Goal: Task Accomplishment & Management: Use online tool/utility

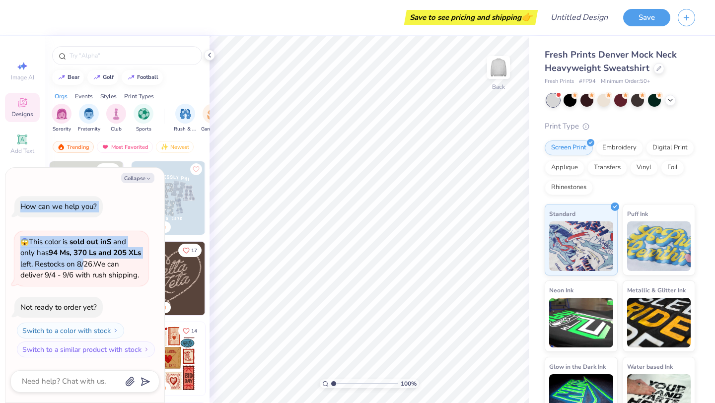
drag, startPoint x: 99, startPoint y: 175, endPoint x: 98, endPoint y: 265, distance: 89.9
click at [98, 265] on div "Collapse How can we help you? 😱 This color is sold out in S and only has 94 Ms,…" at bounding box center [84, 285] width 159 height 235
click at [151, 179] on icon "button" at bounding box center [149, 179] width 6 height 6
type textarea "x"
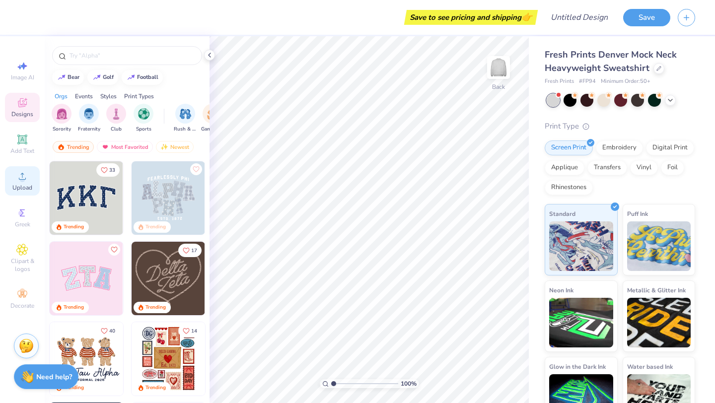
click at [16, 177] on icon at bounding box center [22, 176] width 12 height 12
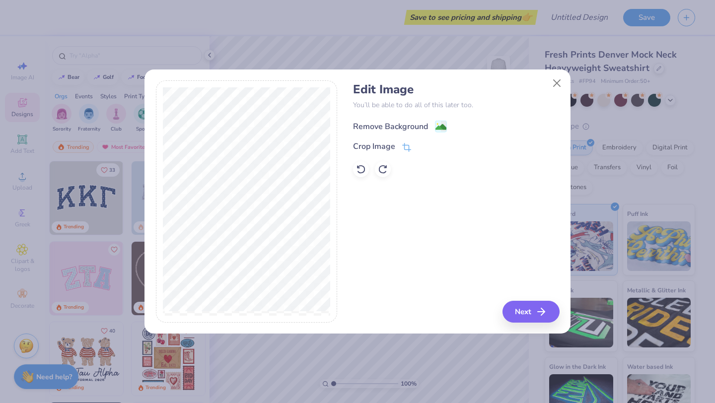
click at [437, 129] on image at bounding box center [441, 127] width 11 height 11
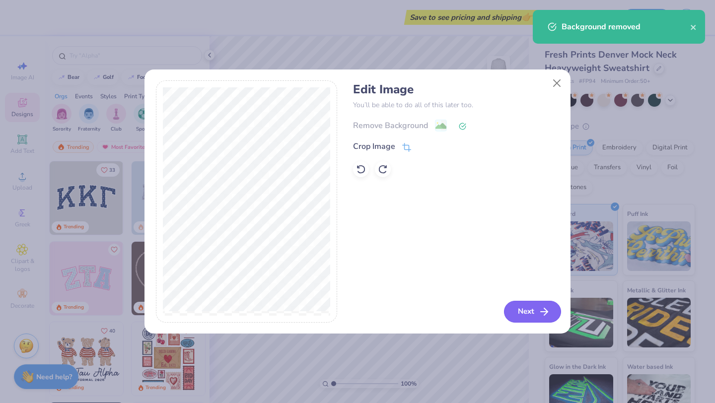
click at [517, 312] on button "Next" at bounding box center [532, 312] width 57 height 22
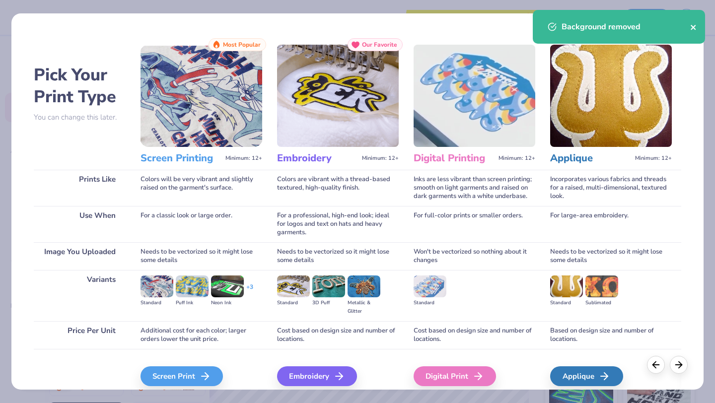
click at [693, 29] on icon "close" at bounding box center [694, 27] width 7 height 8
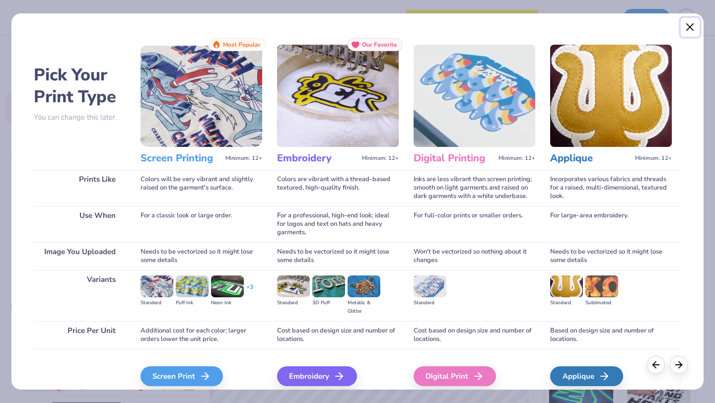
click at [691, 30] on button "Close" at bounding box center [690, 27] width 19 height 19
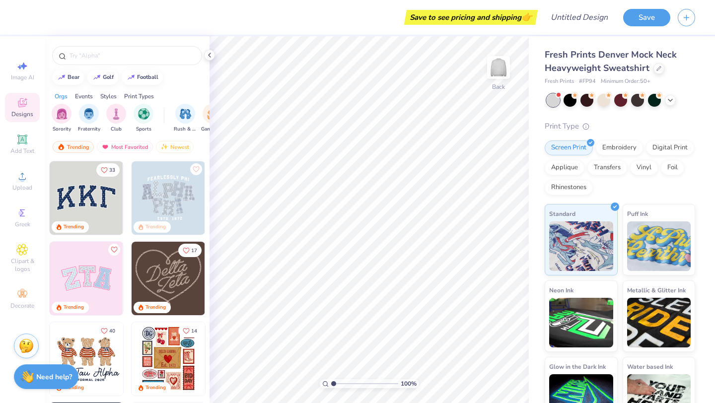
click at [17, 198] on div "Image AI Designs Add Text Upload Greek Clipart & logos Decorate" at bounding box center [22, 185] width 35 height 258
click at [19, 192] on div "Upload" at bounding box center [22, 180] width 35 height 29
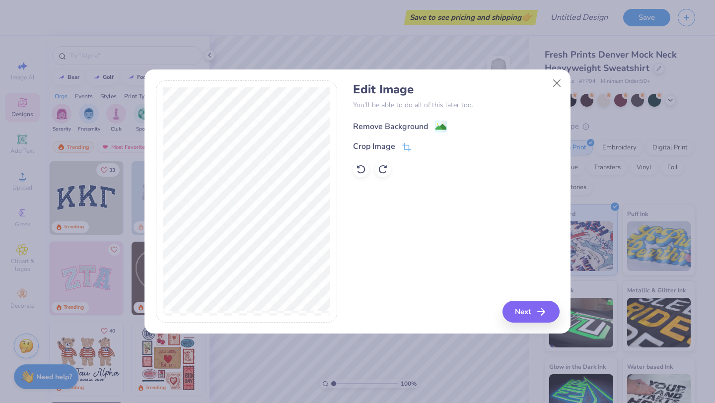
click at [412, 122] on div "Remove Background" at bounding box center [390, 127] width 75 height 12
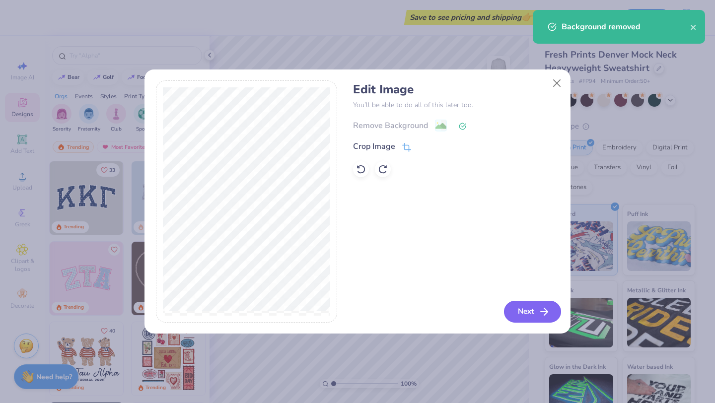
click at [512, 314] on button "Next" at bounding box center [532, 312] width 57 height 22
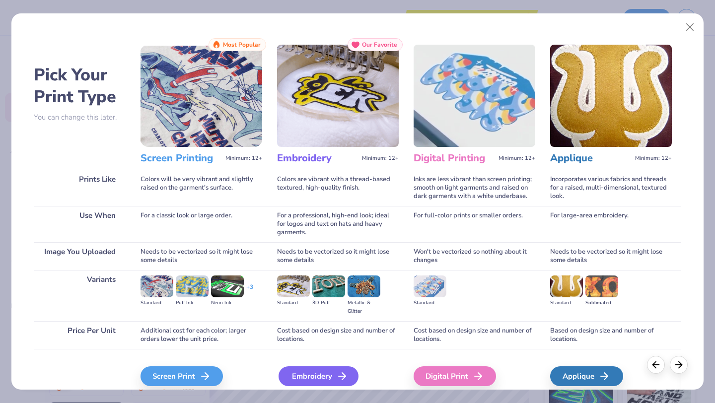
click at [314, 380] on div "Embroidery" at bounding box center [319, 377] width 80 height 20
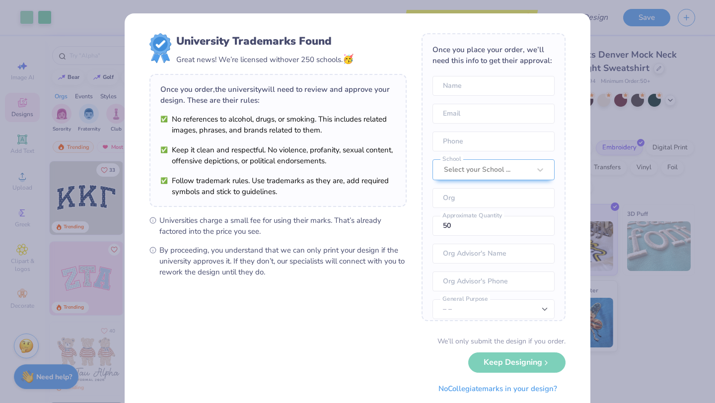
click at [623, 375] on div "University Trademarks Found Great news! We’re licensed with over 250 schools. 🥳…" at bounding box center [357, 201] width 715 height 403
click at [607, 362] on div "University Trademarks Found Great news! We’re licensed with over 250 schools. 🥳…" at bounding box center [357, 201] width 715 height 403
click at [541, 364] on div "We’ll only submit the design if you order. Keep Designing No Collegiate marks i…" at bounding box center [358, 367] width 416 height 63
click at [534, 364] on div "We’ll only submit the design if you order. Keep Designing No Collegiate marks i…" at bounding box center [358, 367] width 416 height 63
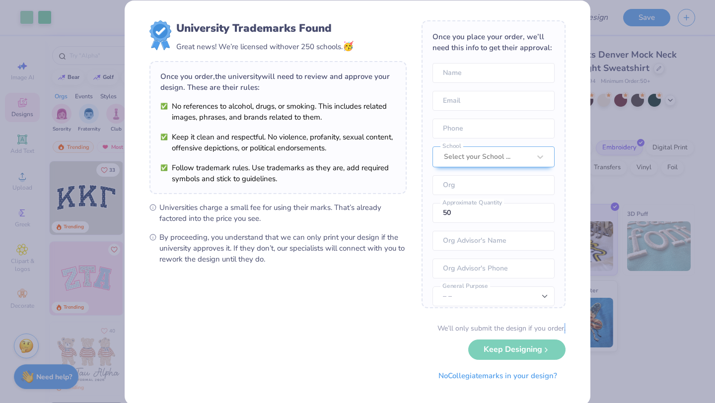
scroll to position [14, 0]
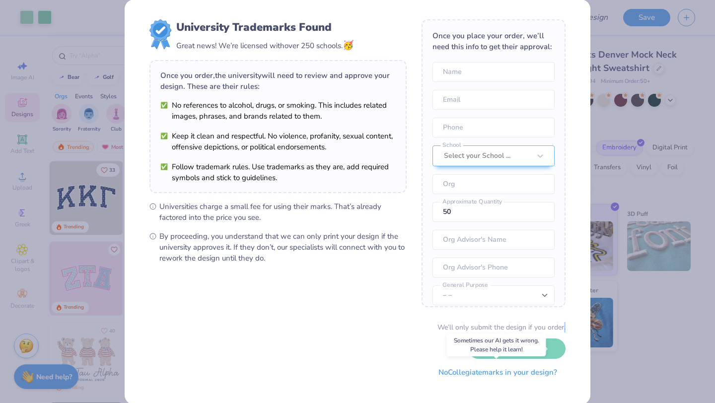
click at [529, 373] on button "No Collegiate marks in your design?" at bounding box center [498, 373] width 136 height 20
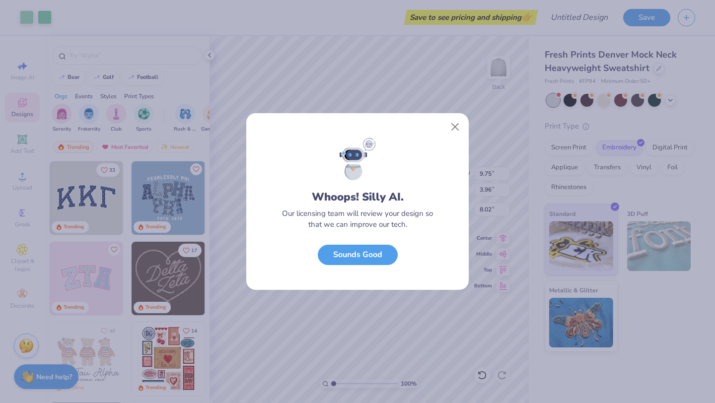
scroll to position [0, 0]
click at [454, 125] on button "Close" at bounding box center [455, 127] width 19 height 19
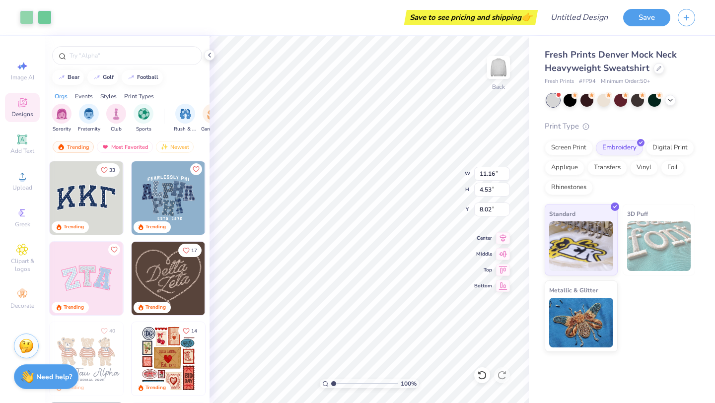
type input "11.16"
type input "4.53"
type input "2.00"
type input "8.30"
type input "3.37"
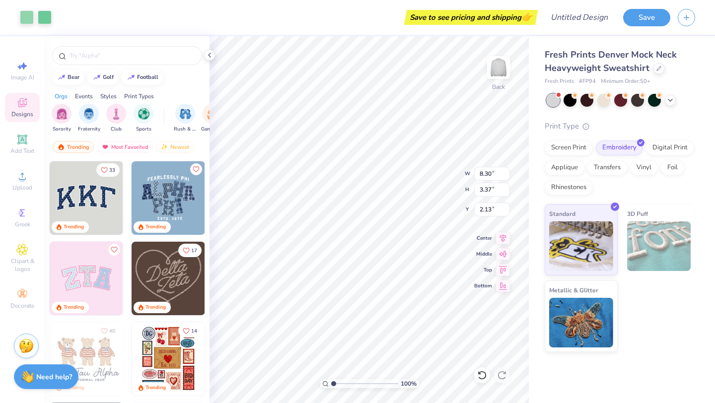
type input "2.13"
click at [669, 100] on icon at bounding box center [671, 99] width 8 height 8
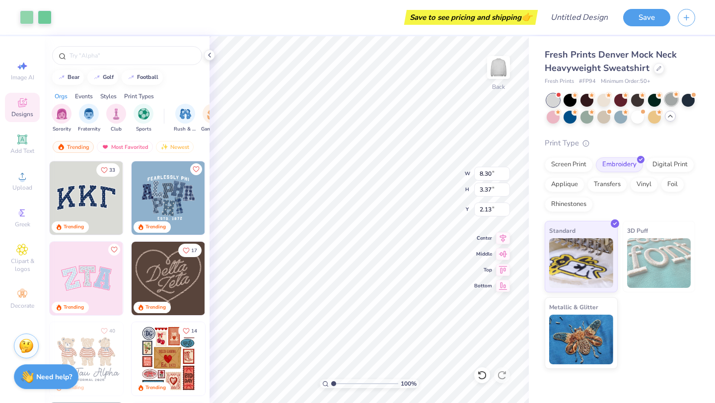
click at [674, 99] on div at bounding box center [671, 99] width 13 height 13
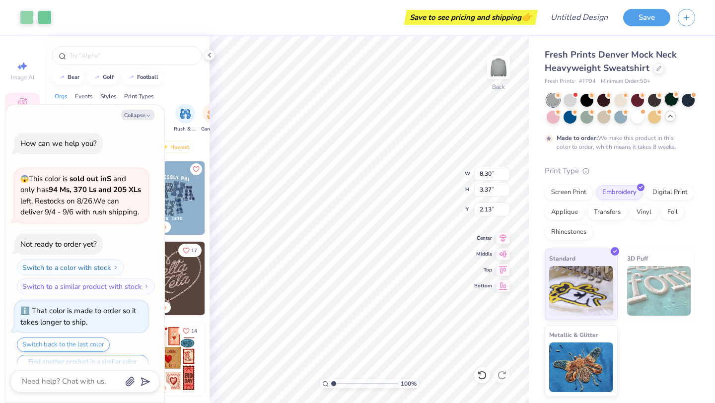
scroll to position [19, 0]
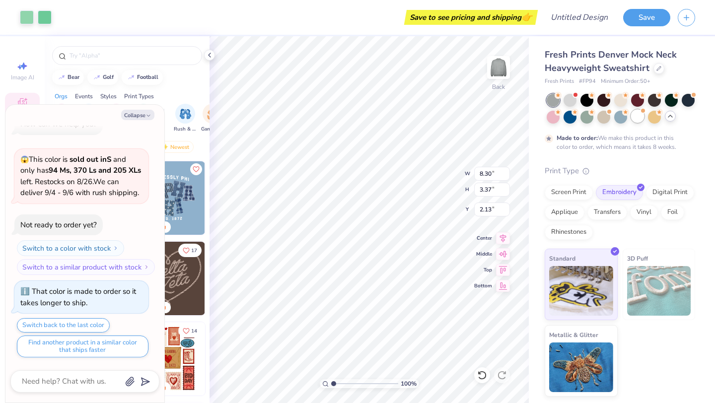
click at [637, 114] on div at bounding box center [637, 116] width 13 height 13
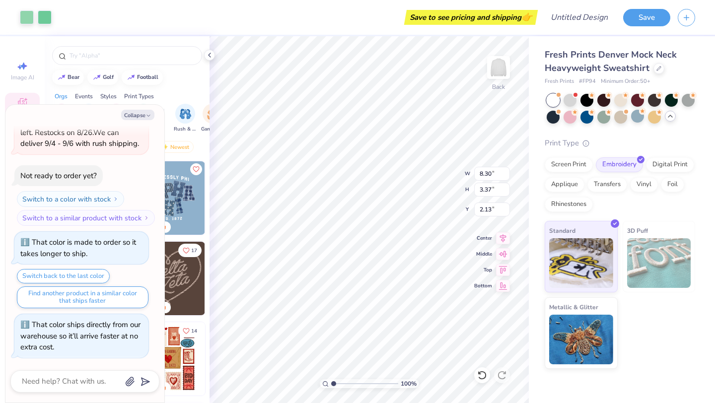
scroll to position [198, 0]
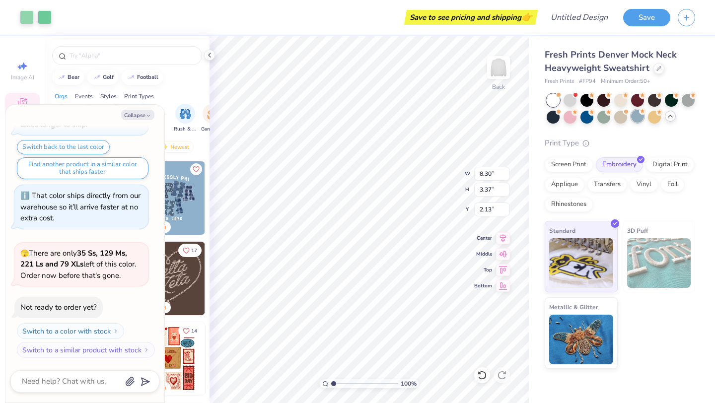
click at [638, 120] on div at bounding box center [637, 116] width 13 height 13
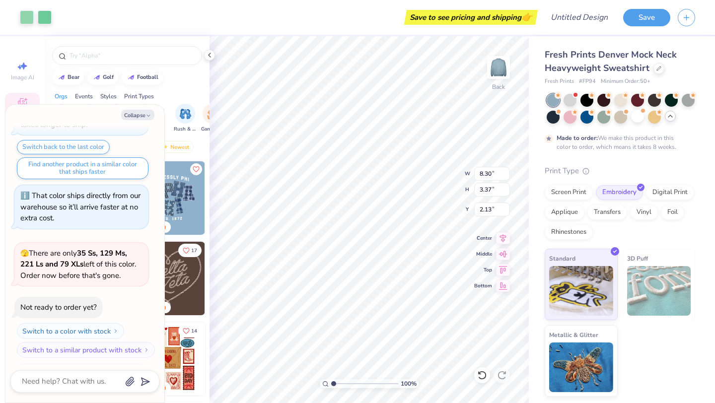
scroll to position [280, 0]
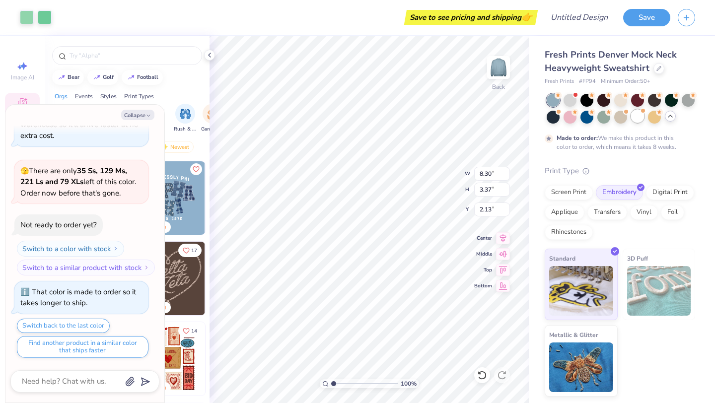
click at [641, 120] on div at bounding box center [637, 116] width 13 height 13
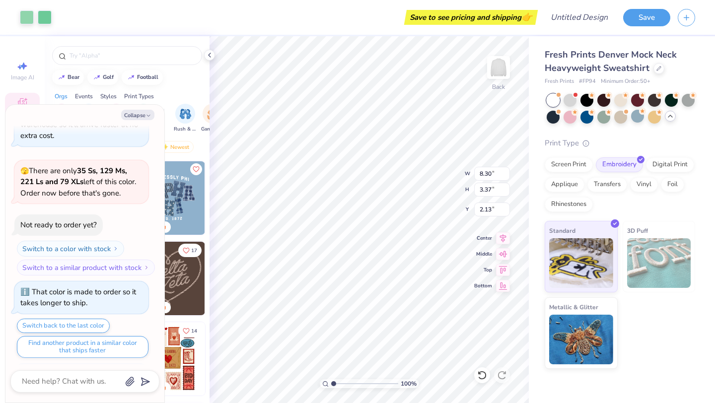
scroll to position [459, 0]
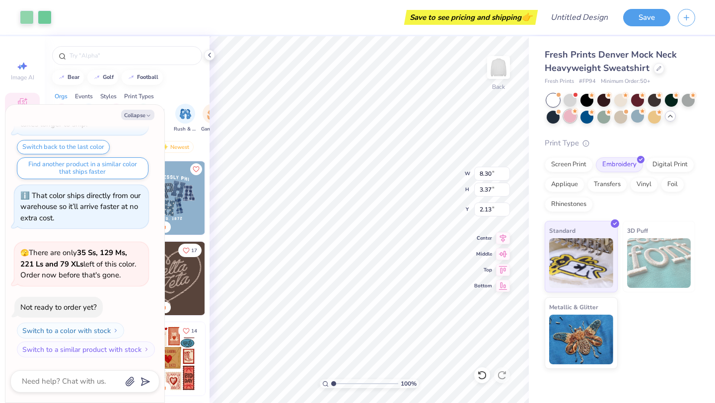
click at [574, 115] on div at bounding box center [570, 116] width 13 height 13
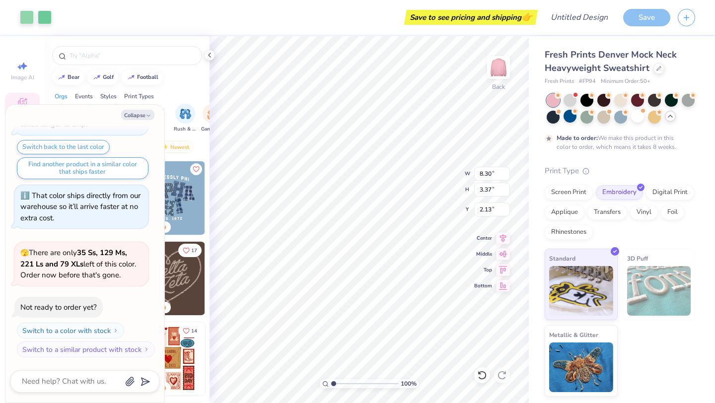
scroll to position [542, 0]
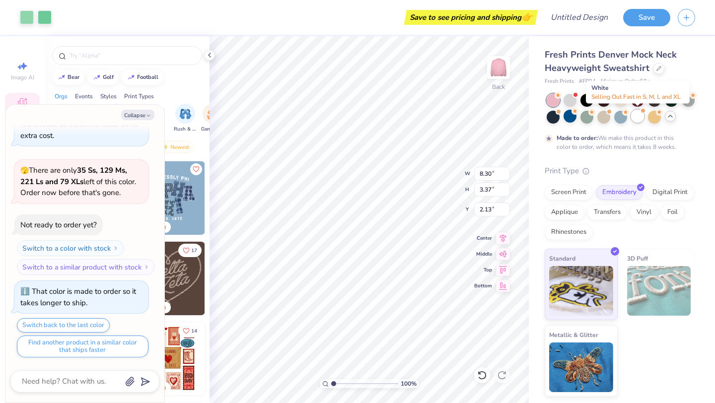
click at [636, 118] on div at bounding box center [637, 116] width 13 height 13
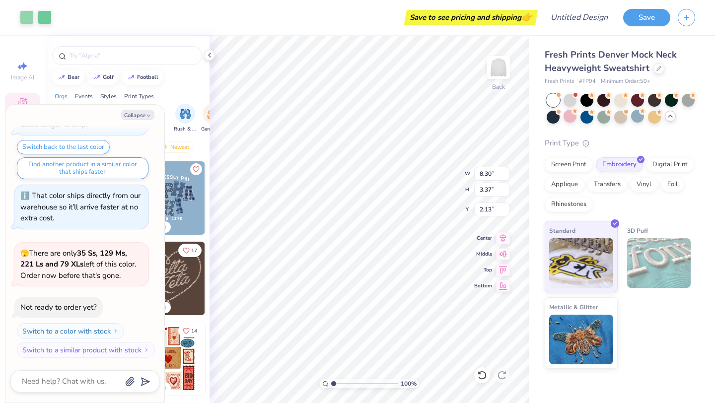
click at [599, 124] on div "Fresh Prints Denver Mock Neck Heavyweight Sweatshirt Fresh Prints # FP94 Minimu…" at bounding box center [620, 208] width 151 height 321
click at [626, 98] on div at bounding box center [621, 99] width 13 height 13
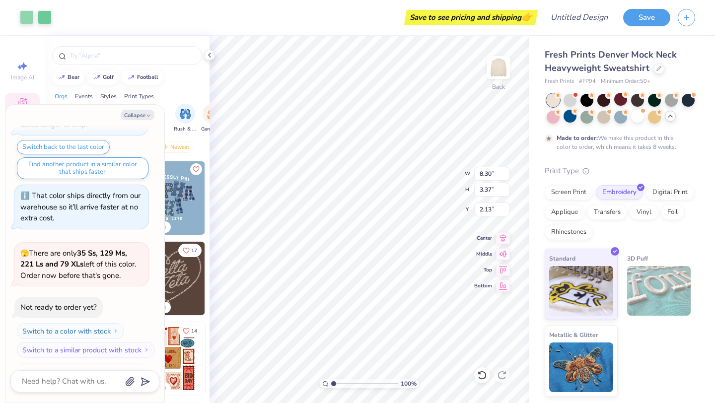
scroll to position [802, 0]
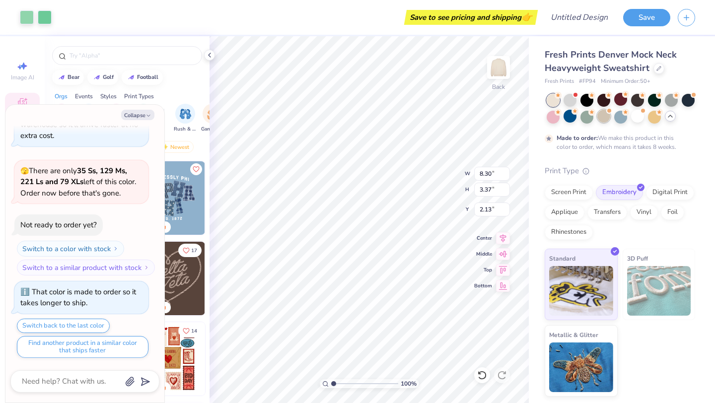
click at [604, 119] on div at bounding box center [604, 116] width 13 height 13
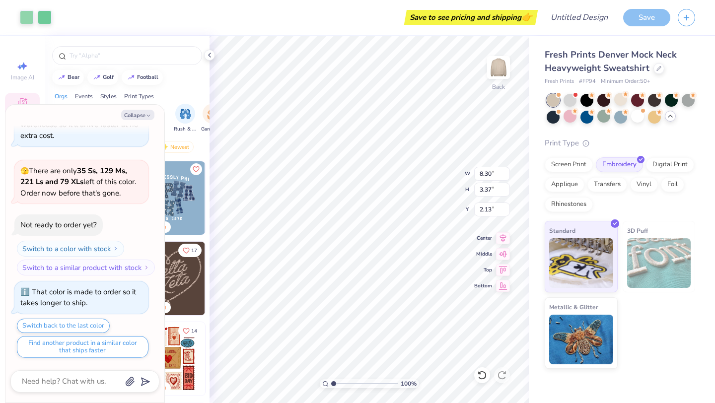
scroll to position [981, 0]
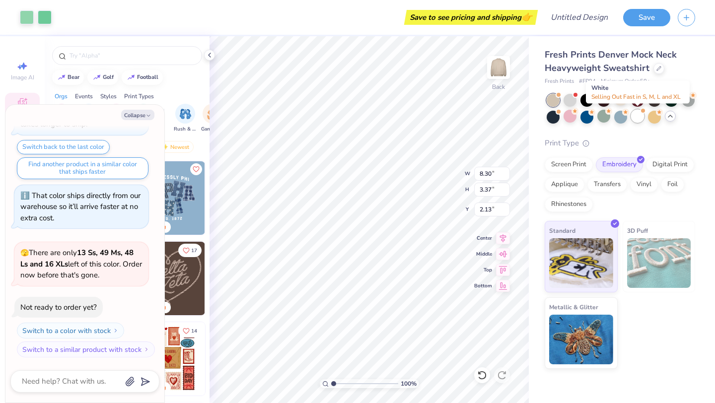
click at [637, 113] on div at bounding box center [637, 116] width 13 height 13
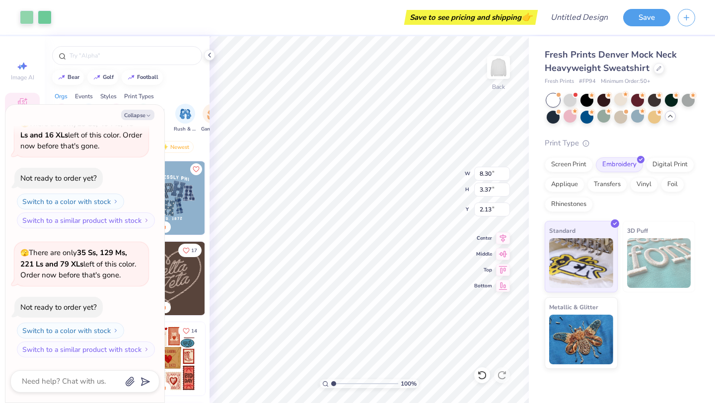
click at [620, 132] on div "Fresh Prints Denver Mock Neck Heavyweight Sweatshirt Fresh Prints # FP94 Minimu…" at bounding box center [620, 208] width 151 height 321
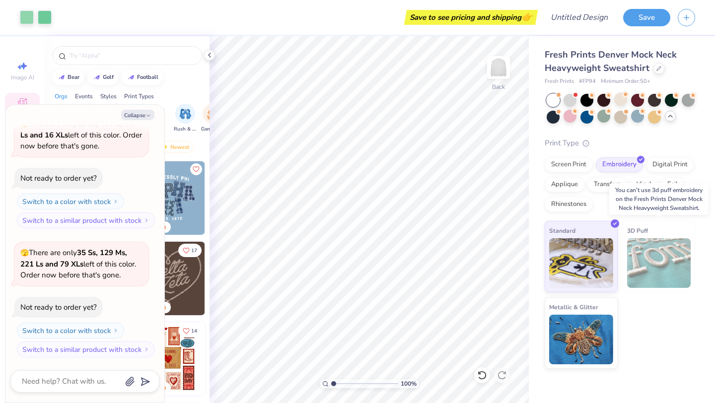
click at [654, 268] on img at bounding box center [659, 263] width 64 height 50
click at [148, 114] on icon "button" at bounding box center [149, 116] width 6 height 6
type textarea "x"
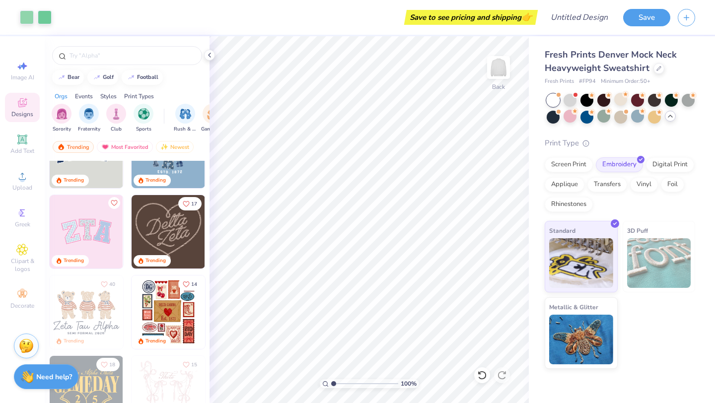
scroll to position [0, 0]
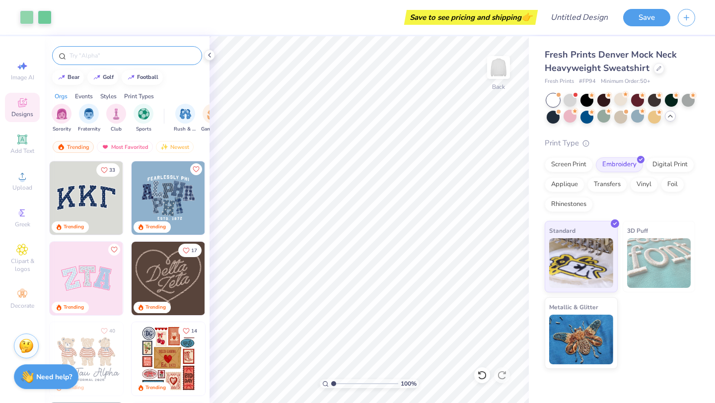
click at [94, 49] on div at bounding box center [127, 55] width 150 height 19
click at [96, 54] on input "text" at bounding box center [132, 56] width 127 height 10
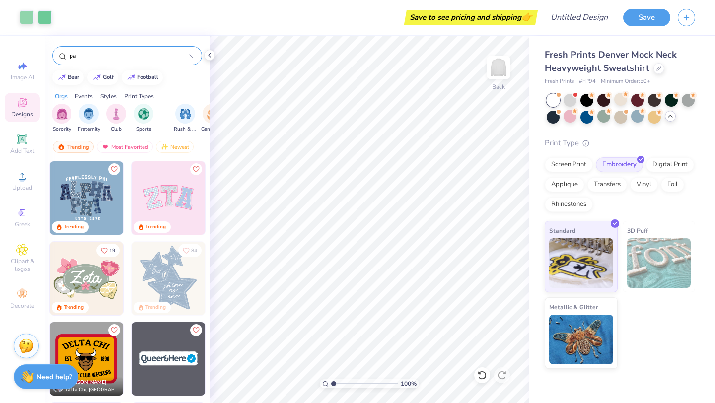
type input "p"
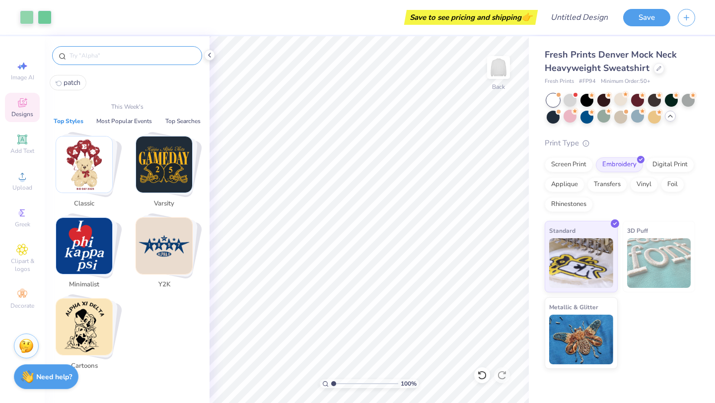
type input "s"
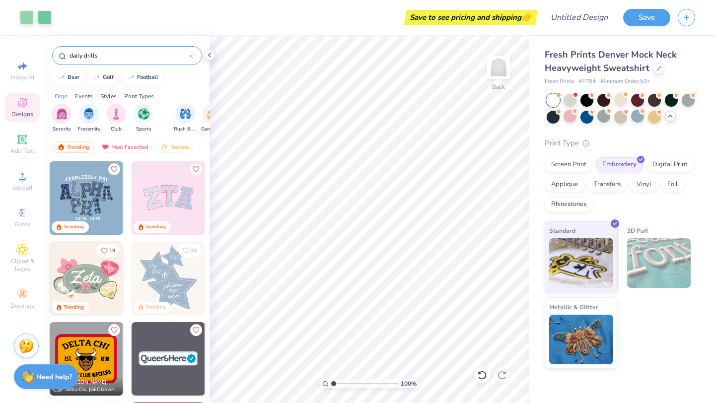
type input "daily drills"
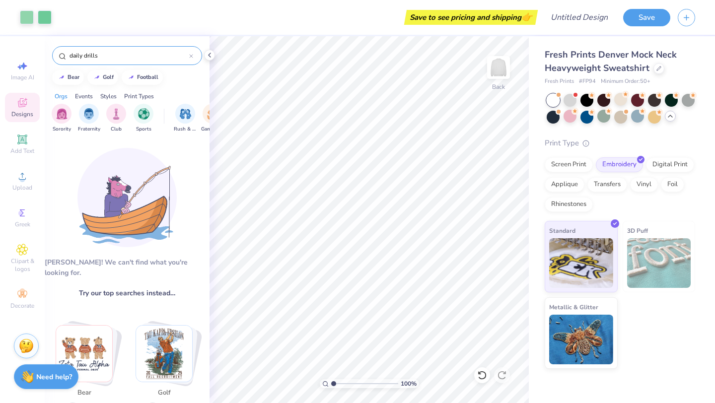
drag, startPoint x: 139, startPoint y: 53, endPoint x: 14, endPoint y: 51, distance: 125.2
click at [13, 51] on div "Art colors Save to see pricing and shipping 👉 Design Title Save Image AI Design…" at bounding box center [357, 201] width 715 height 403
type input "square patch"
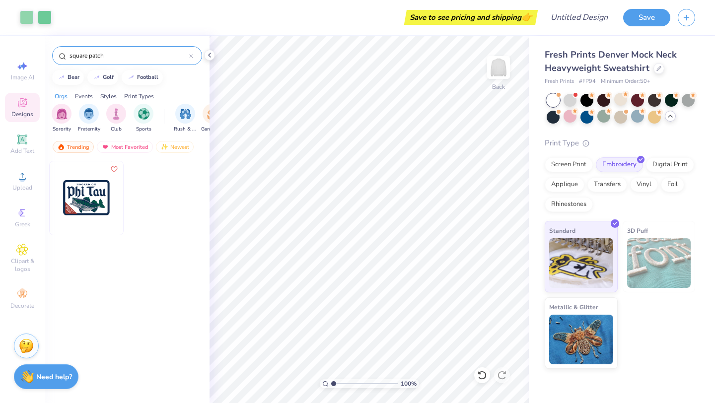
click at [80, 196] on img at bounding box center [87, 198] width 74 height 74
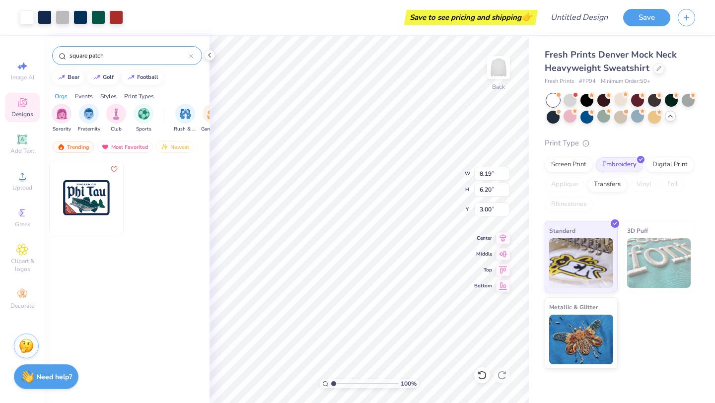
type input "3.89"
type input "2.94"
type input "13.57"
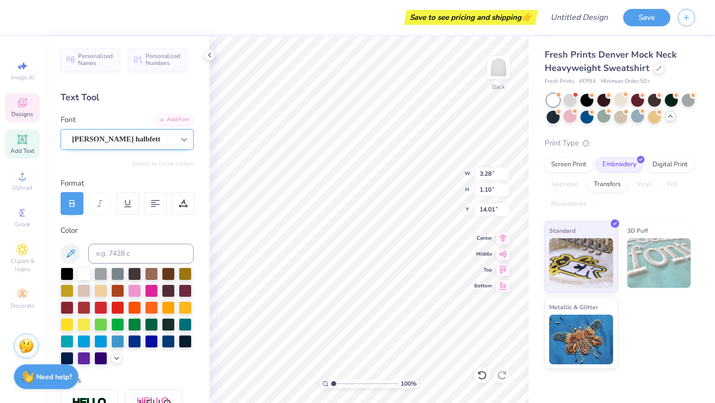
click at [183, 142] on icon at bounding box center [184, 140] width 10 height 10
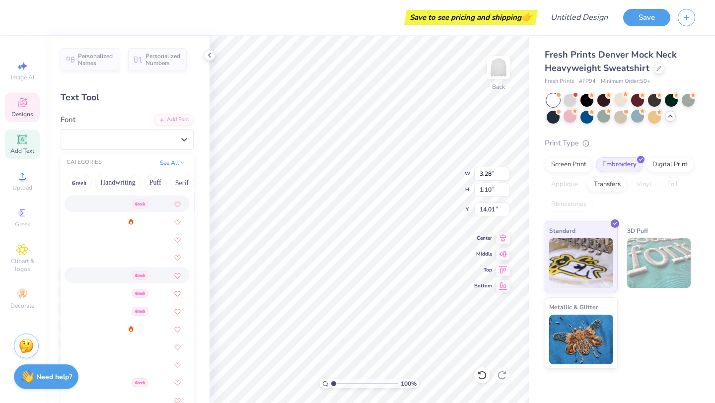
scroll to position [436, 0]
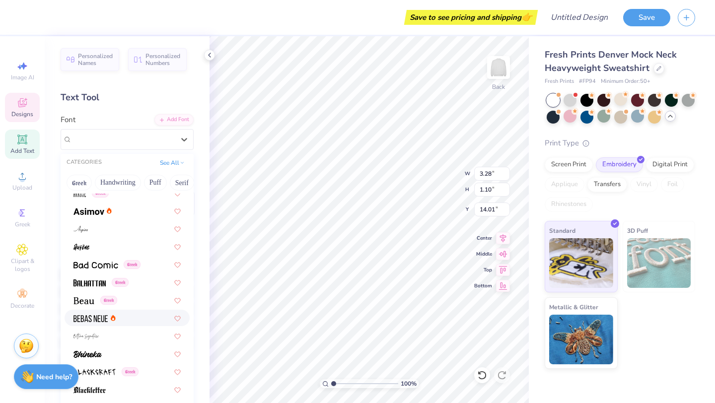
click at [146, 317] on div at bounding box center [127, 318] width 107 height 10
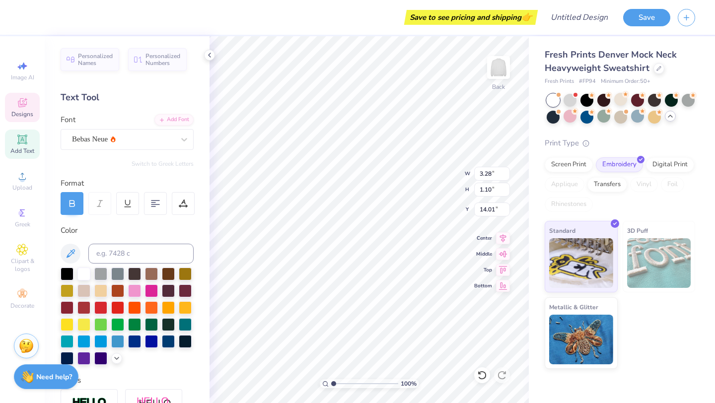
type input "2.28"
type input "0.76"
type input "14.17"
type input "2.70"
type input "1.27"
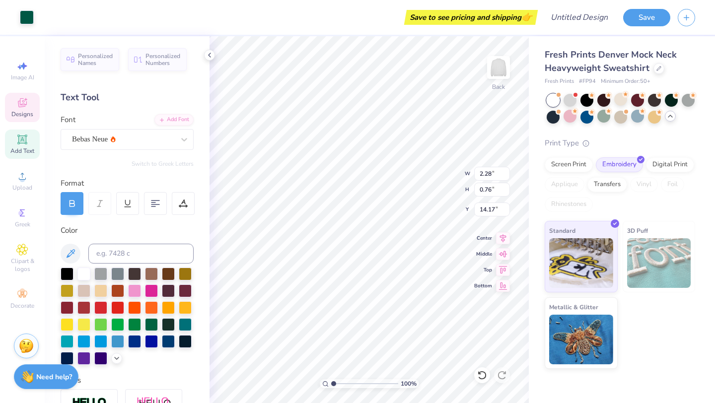
type input "15.00"
type textarea "P"
type textarea "[MEDICAL_DATA]"
type input "3.89"
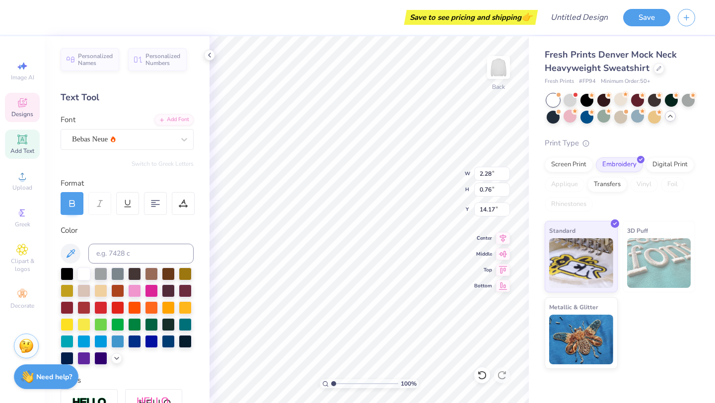
type input "2.94"
type input "13.57"
type input "14.17"
type input "2.28"
type input "0.76"
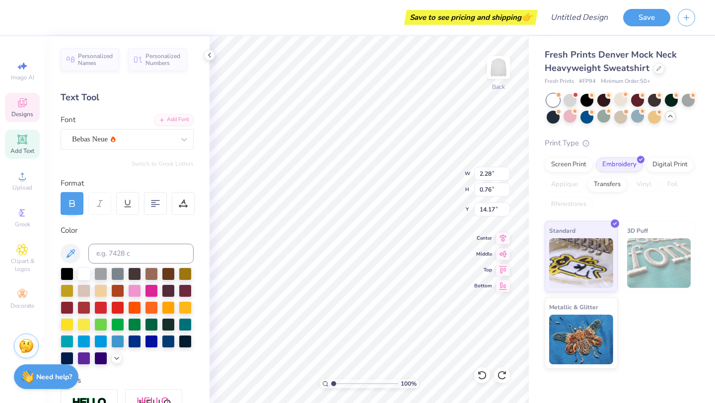
type textarea "P"
type textarea "OXF"
type input "3.89"
type input "2.94"
type input "13.57"
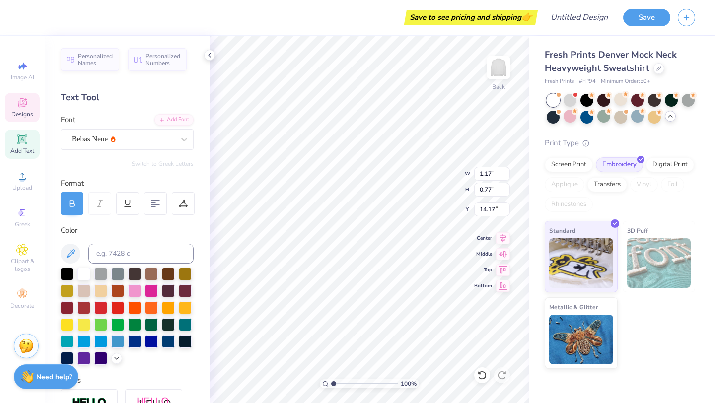
scroll to position [0, 1]
type textarea "[GEOGRAPHIC_DATA]"
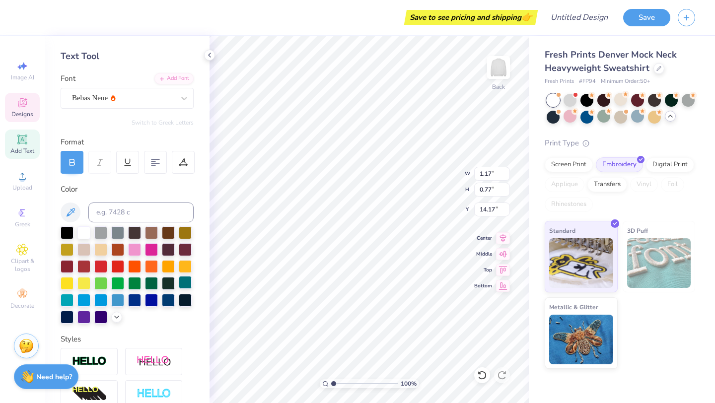
scroll to position [0, 0]
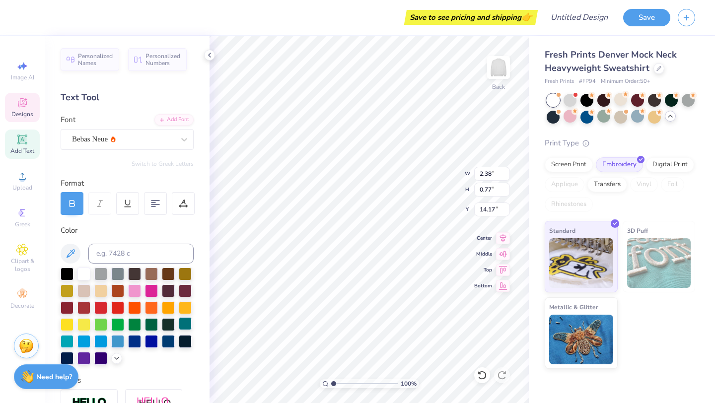
type input "3.13"
type input "1.01"
type input "3.60"
type input "1.17"
type input "14.01"
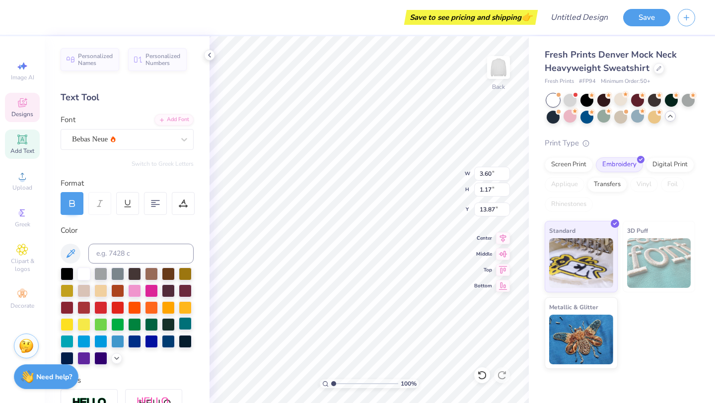
type input "13.87"
click at [84, 276] on div at bounding box center [84, 273] width 13 height 13
click at [68, 275] on div at bounding box center [67, 273] width 13 height 13
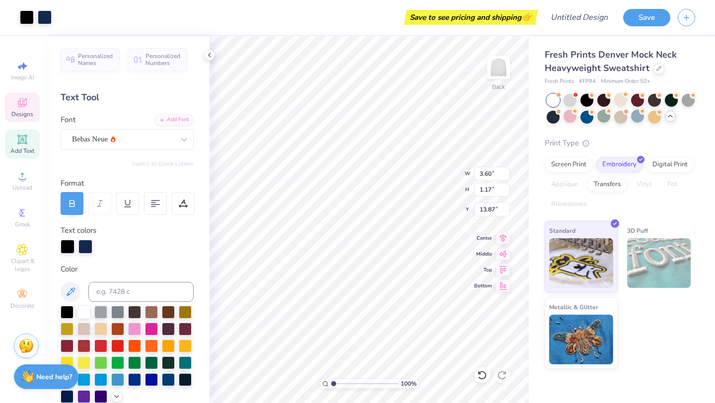
type input "3.60"
type input "1.17"
type input "13.87"
click at [134, 330] on div at bounding box center [134, 328] width 13 height 13
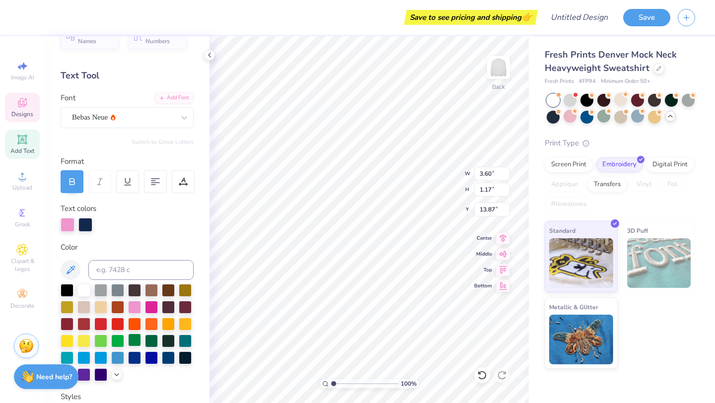
click at [136, 341] on div at bounding box center [134, 340] width 13 height 13
click at [119, 360] on div at bounding box center [117, 357] width 13 height 13
click at [85, 219] on div at bounding box center [85, 224] width 14 height 14
click at [117, 355] on div at bounding box center [117, 357] width 13 height 13
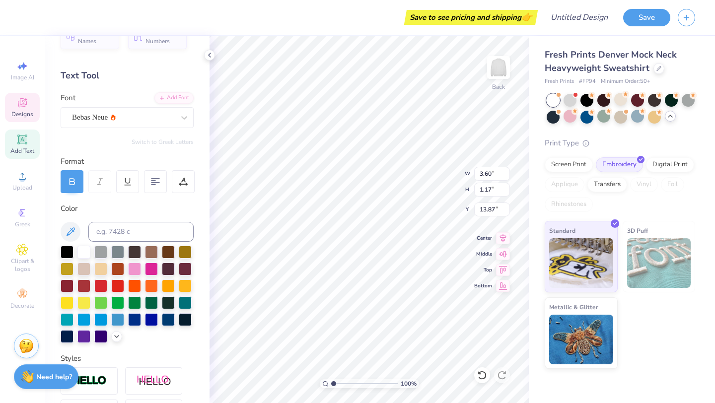
click at [168, 341] on div at bounding box center [127, 294] width 133 height 97
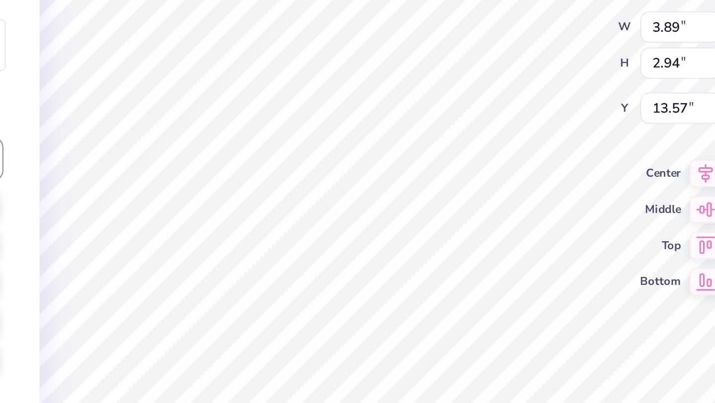
type input "13.39"
type input "3.94"
type input "2.98"
type input "0.75"
type input "0.67"
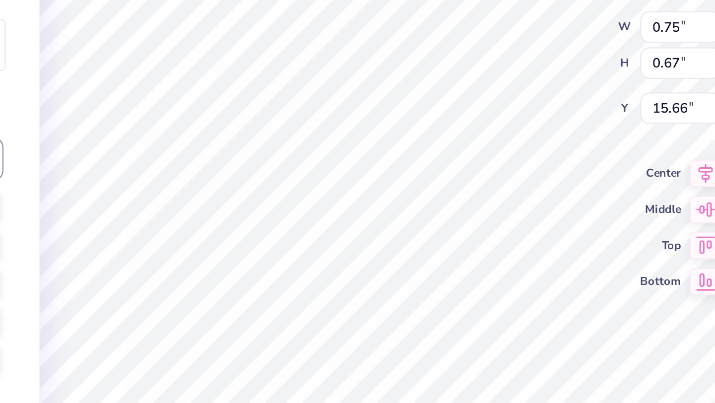
type input "15.67"
type input "13.71"
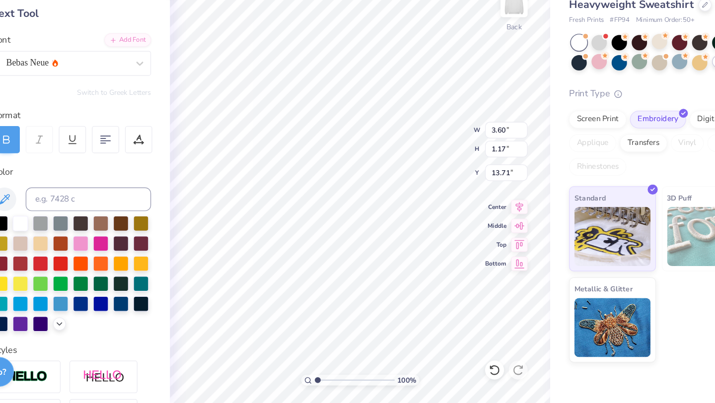
scroll to position [0, 0]
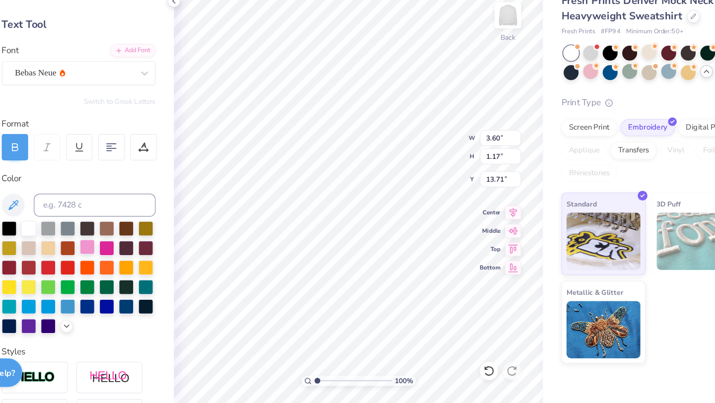
click at [131, 267] on div at bounding box center [134, 268] width 13 height 13
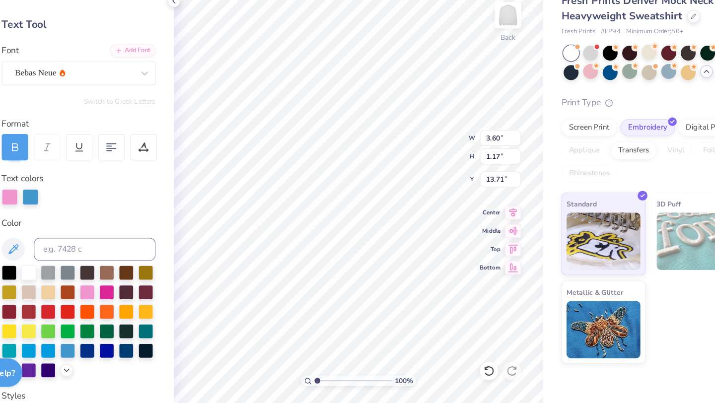
click at [83, 225] on div at bounding box center [85, 225] width 14 height 14
click at [90, 222] on div at bounding box center [85, 225] width 14 height 14
click at [137, 307] on div at bounding box center [134, 306] width 13 height 13
click at [92, 227] on div at bounding box center [85, 225] width 14 height 14
click at [90, 227] on div at bounding box center [85, 225] width 14 height 14
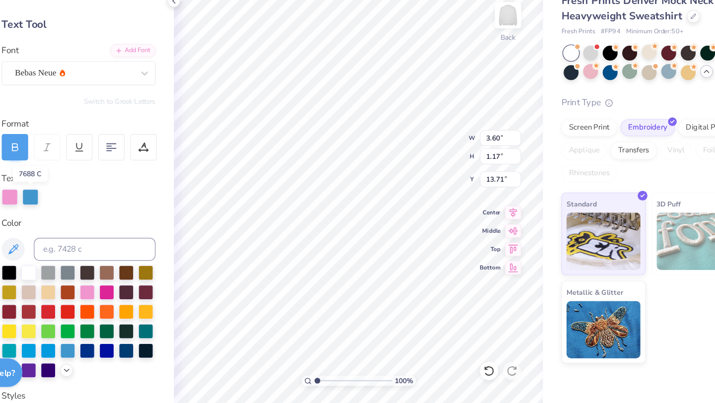
click at [90, 227] on div at bounding box center [85, 225] width 14 height 14
click at [138, 306] on div at bounding box center [134, 306] width 13 height 13
click at [89, 229] on div at bounding box center [85, 225] width 14 height 14
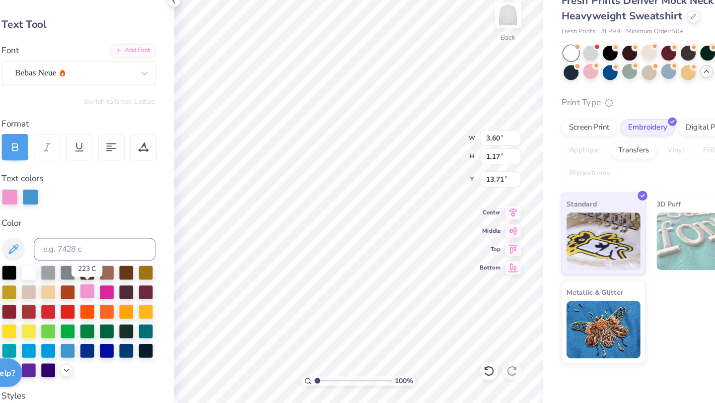
click at [132, 304] on div at bounding box center [134, 306] width 13 height 13
type input "3.94"
type input "2.98"
type input "13.39"
click at [87, 220] on div at bounding box center [85, 224] width 14 height 14
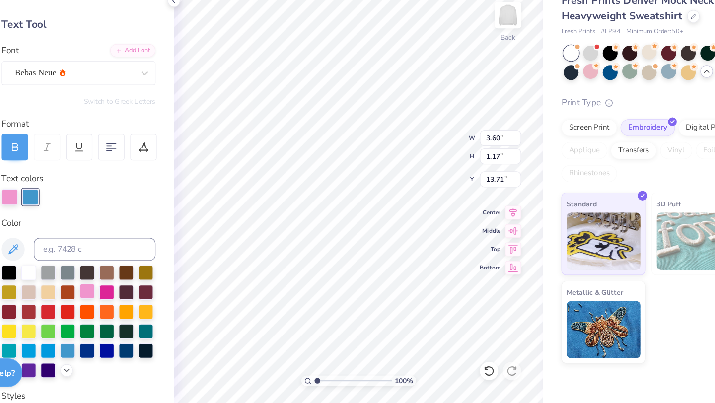
click at [133, 307] on div at bounding box center [134, 306] width 13 height 13
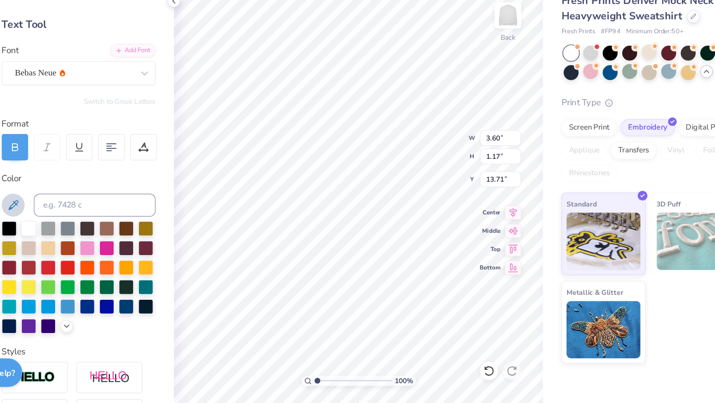
click at [70, 234] on icon at bounding box center [71, 232] width 8 height 8
click at [179, 206] on div "Color" at bounding box center [127, 208] width 133 height 11
click at [117, 337] on icon at bounding box center [117, 336] width 8 height 8
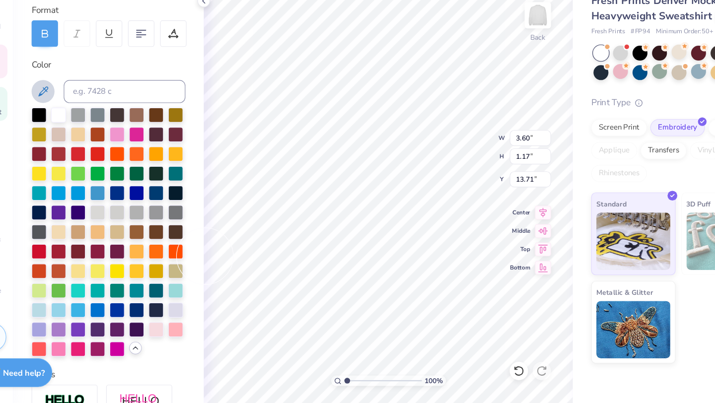
scroll to position [113, 0]
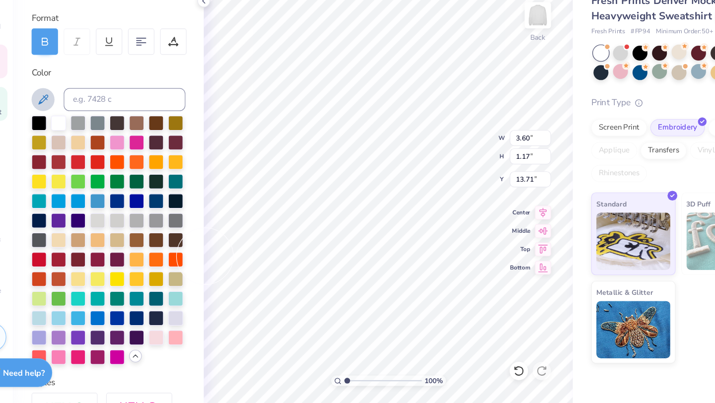
click at [101, 118] on div "Color" at bounding box center [127, 117] width 133 height 11
click at [147, 325] on div at bounding box center [151, 328] width 13 height 13
type input "3.68"
type input "1.23"
type input "13.68"
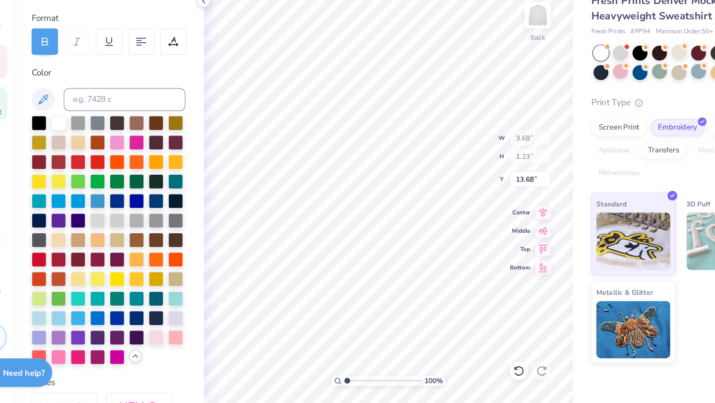
type input "3.60"
type input "1.17"
type input "13.71"
click at [170, 342] on div at bounding box center [168, 345] width 13 height 13
click at [188, 375] on div "Personalized Names Personalized Numbers Text Tool Add Font Font Bebas Neue Swit…" at bounding box center [127, 219] width 165 height 367
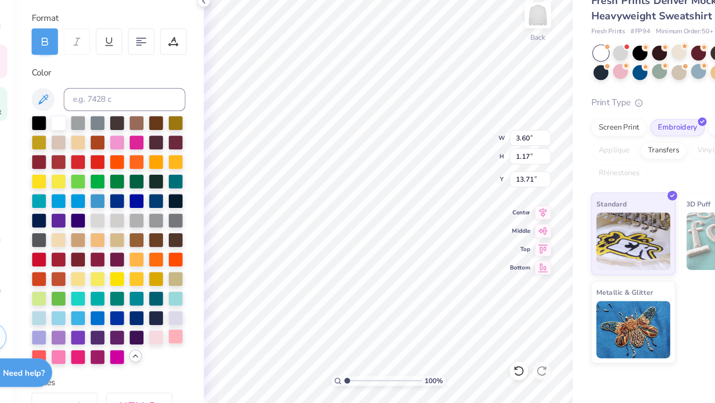
click at [184, 348] on div at bounding box center [185, 345] width 13 height 13
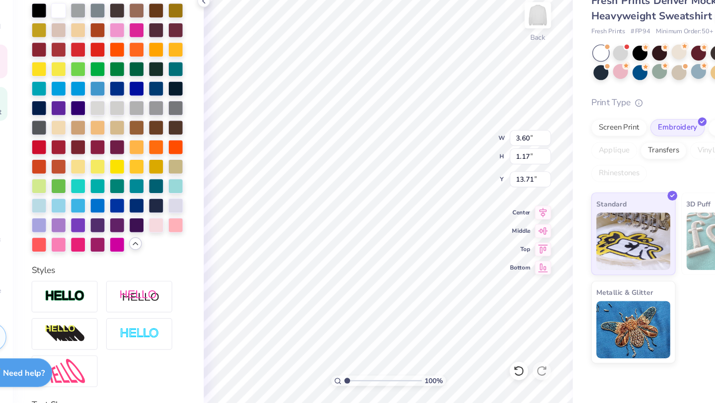
scroll to position [248, 0]
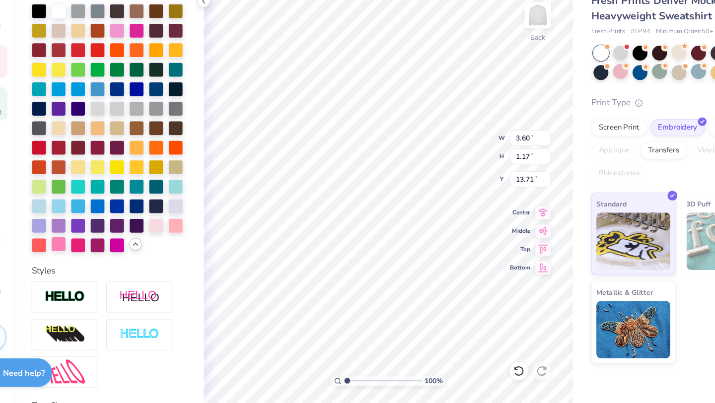
click at [85, 264] on div at bounding box center [84, 265] width 13 height 13
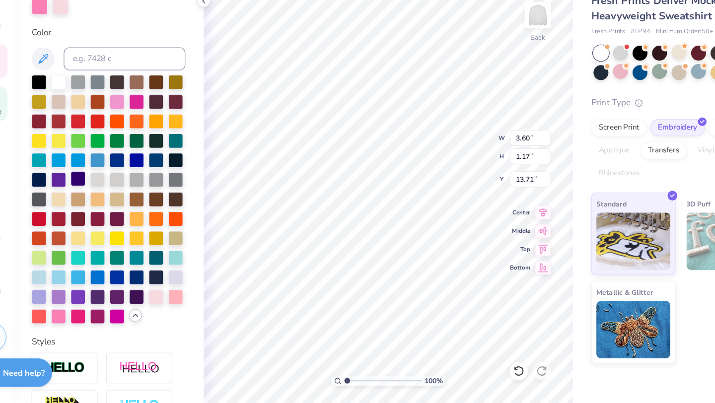
scroll to position [175, 0]
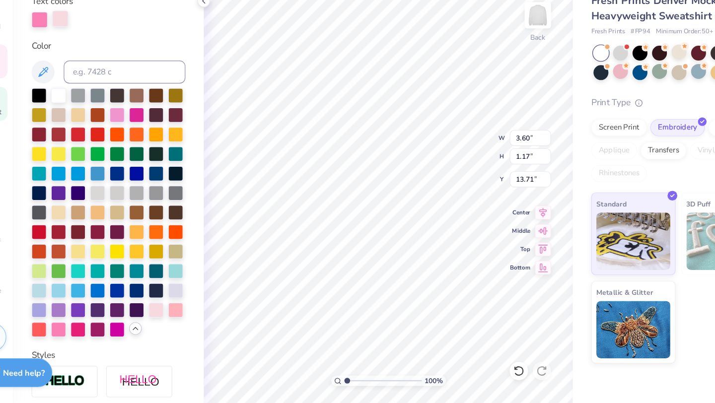
click at [91, 72] on div at bounding box center [85, 71] width 14 height 14
click at [82, 340] on div at bounding box center [84, 338] width 13 height 13
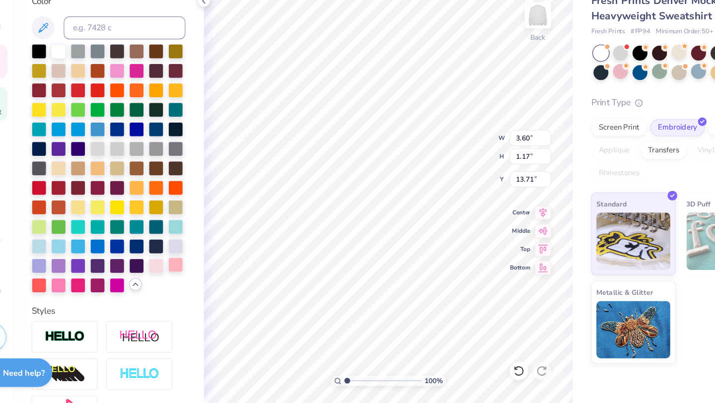
click at [190, 287] on div at bounding box center [185, 283] width 13 height 13
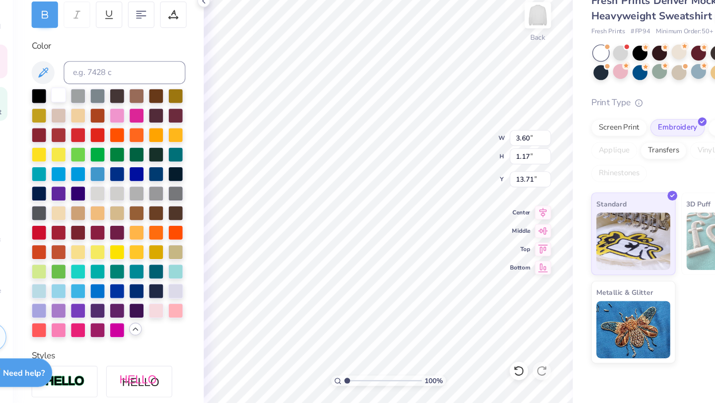
scroll to position [136, 0]
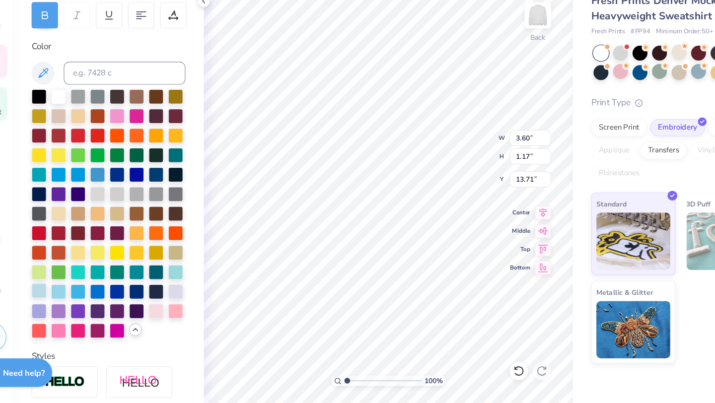
click at [69, 306] on div at bounding box center [67, 306] width 13 height 13
click at [166, 321] on div at bounding box center [168, 322] width 13 height 13
click at [184, 343] on div at bounding box center [127, 240] width 133 height 216
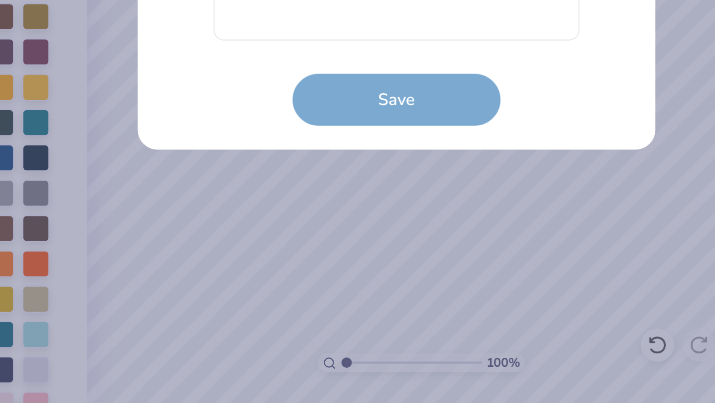
scroll to position [0, 0]
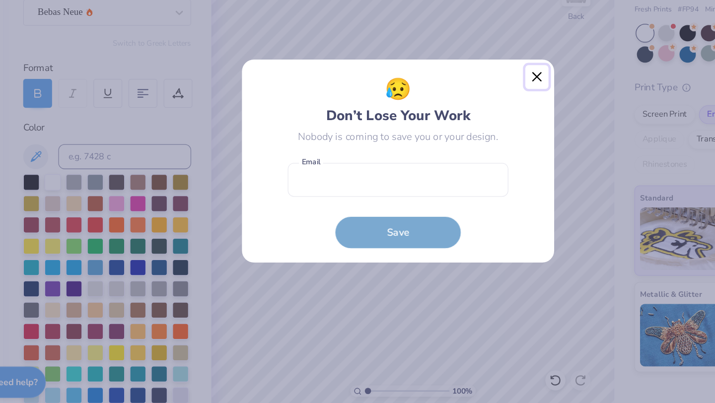
click at [470, 133] on button "Close" at bounding box center [468, 135] width 19 height 19
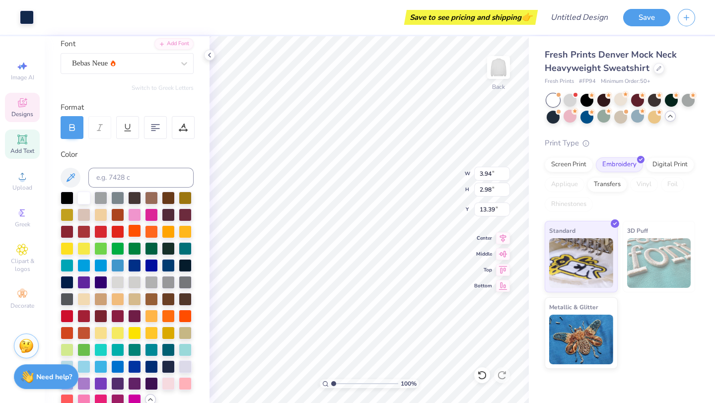
scroll to position [125, 0]
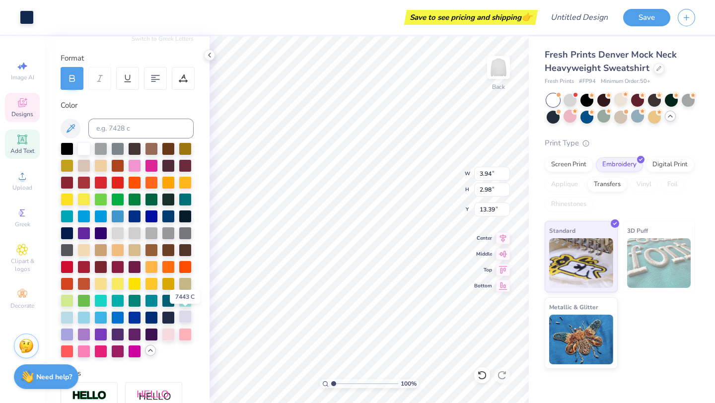
click at [185, 315] on div at bounding box center [185, 317] width 13 height 13
click at [69, 315] on div at bounding box center [67, 317] width 13 height 13
type input "3.60"
type input "1.17"
type input "13.71"
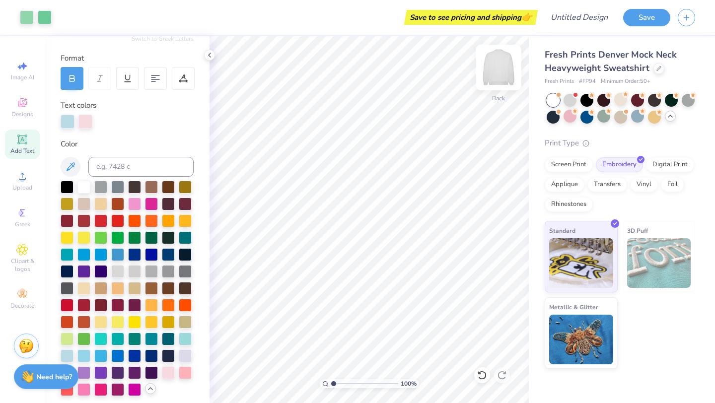
click at [497, 74] on img at bounding box center [499, 68] width 40 height 40
